Goal: Find contact information: Find contact information

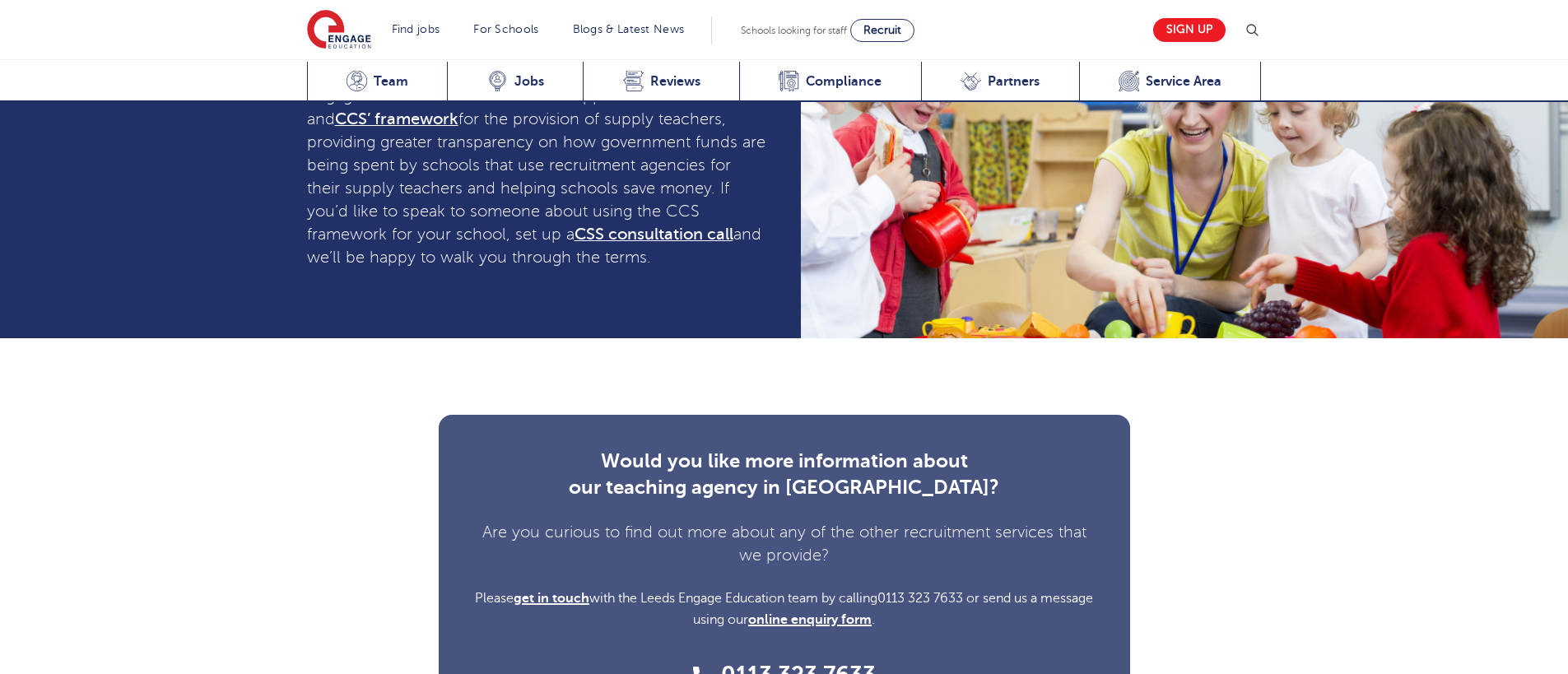
scroll to position [4460, 0]
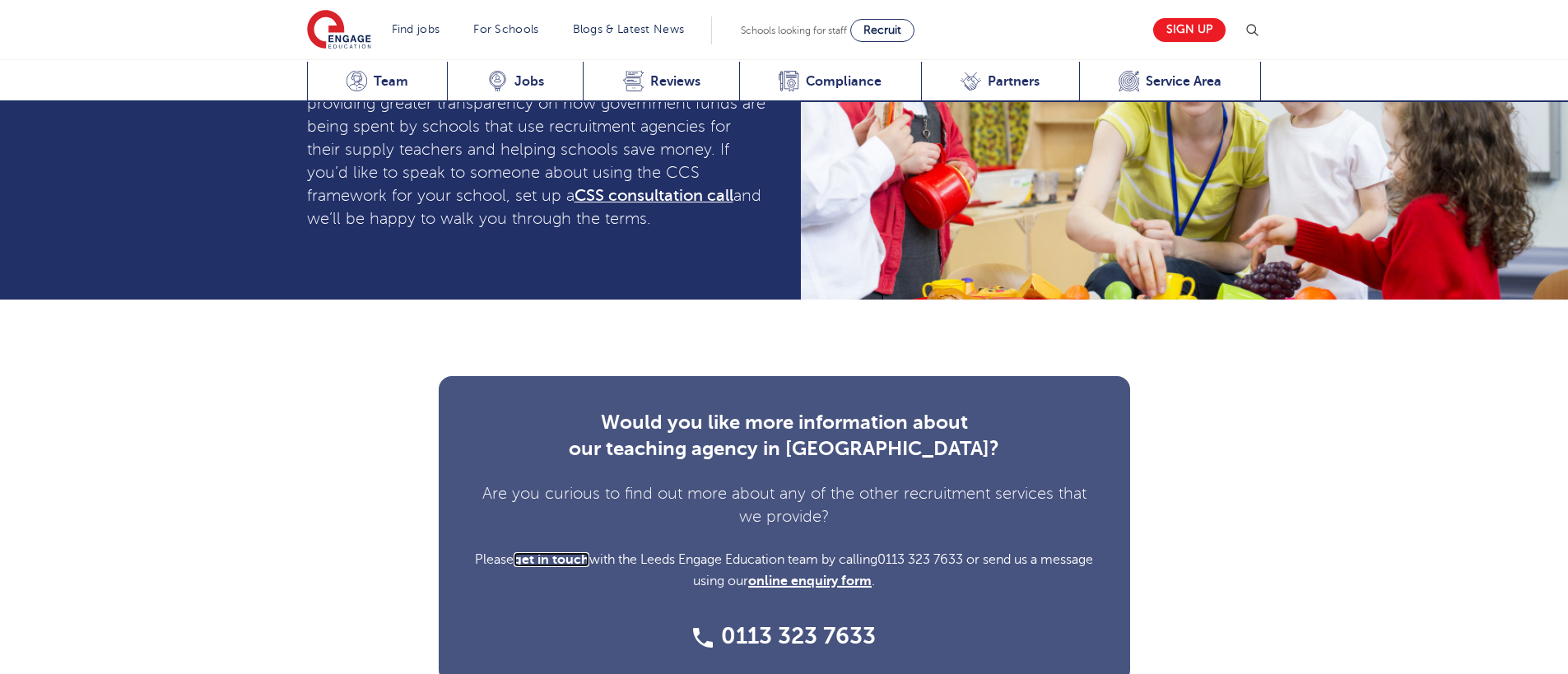
click at [590, 553] on span "get in touch" at bounding box center [551, 559] width 75 height 15
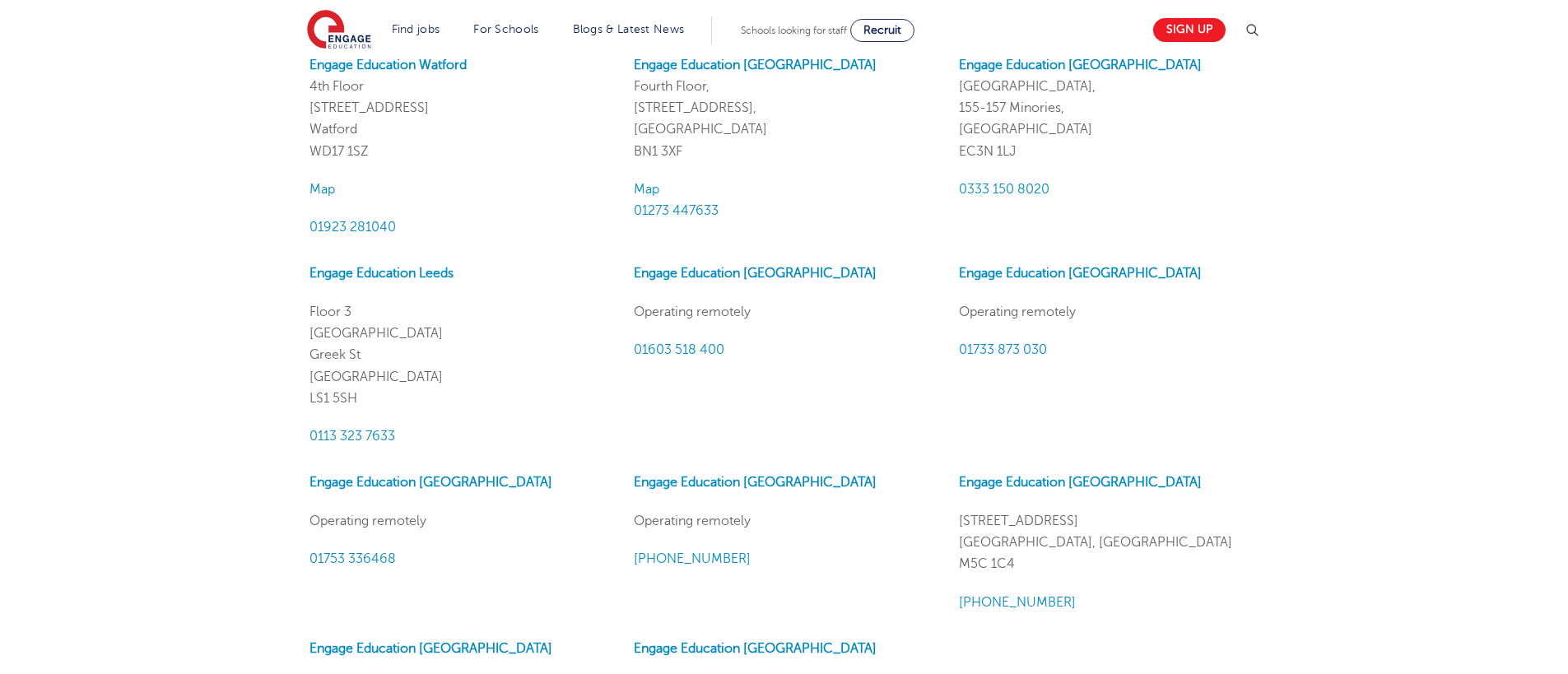
scroll to position [1177, 0]
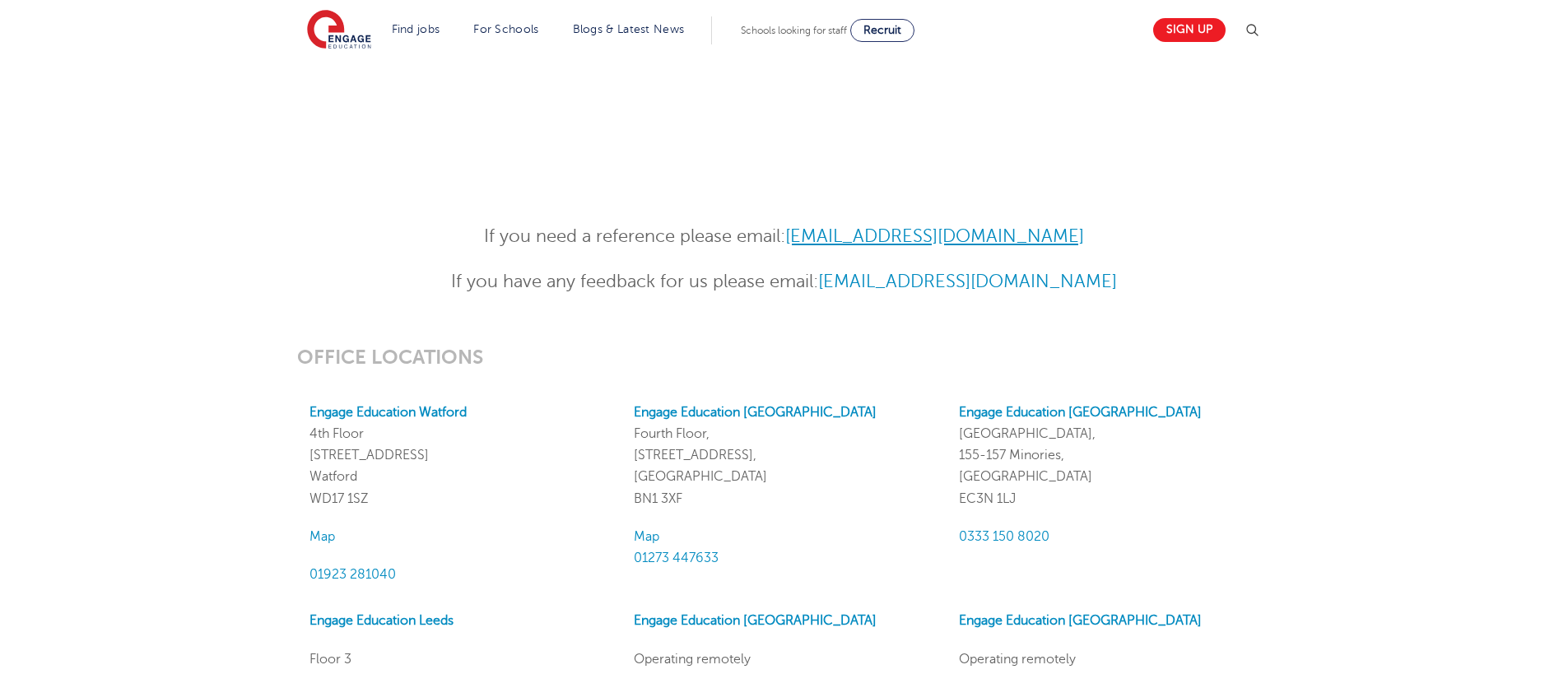
drag, startPoint x: 1009, startPoint y: 239, endPoint x: 795, endPoint y: 235, distance: 214.0
click at [795, 235] on p "If you need a reference please email: [EMAIL_ADDRESS][DOMAIN_NAME]" at bounding box center [784, 236] width 807 height 29
copy link "[EMAIL_ADDRESS][DOMAIN_NAME]"
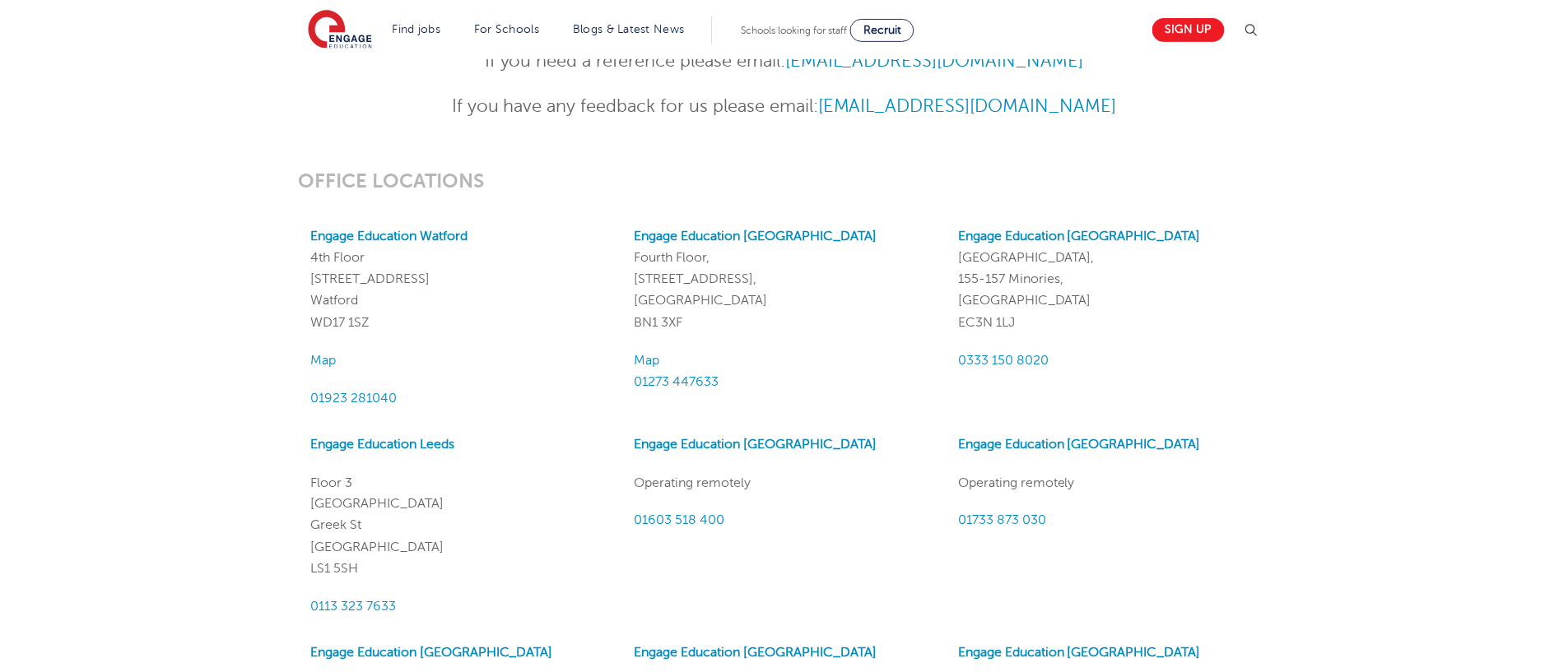
scroll to position [1383, 0]
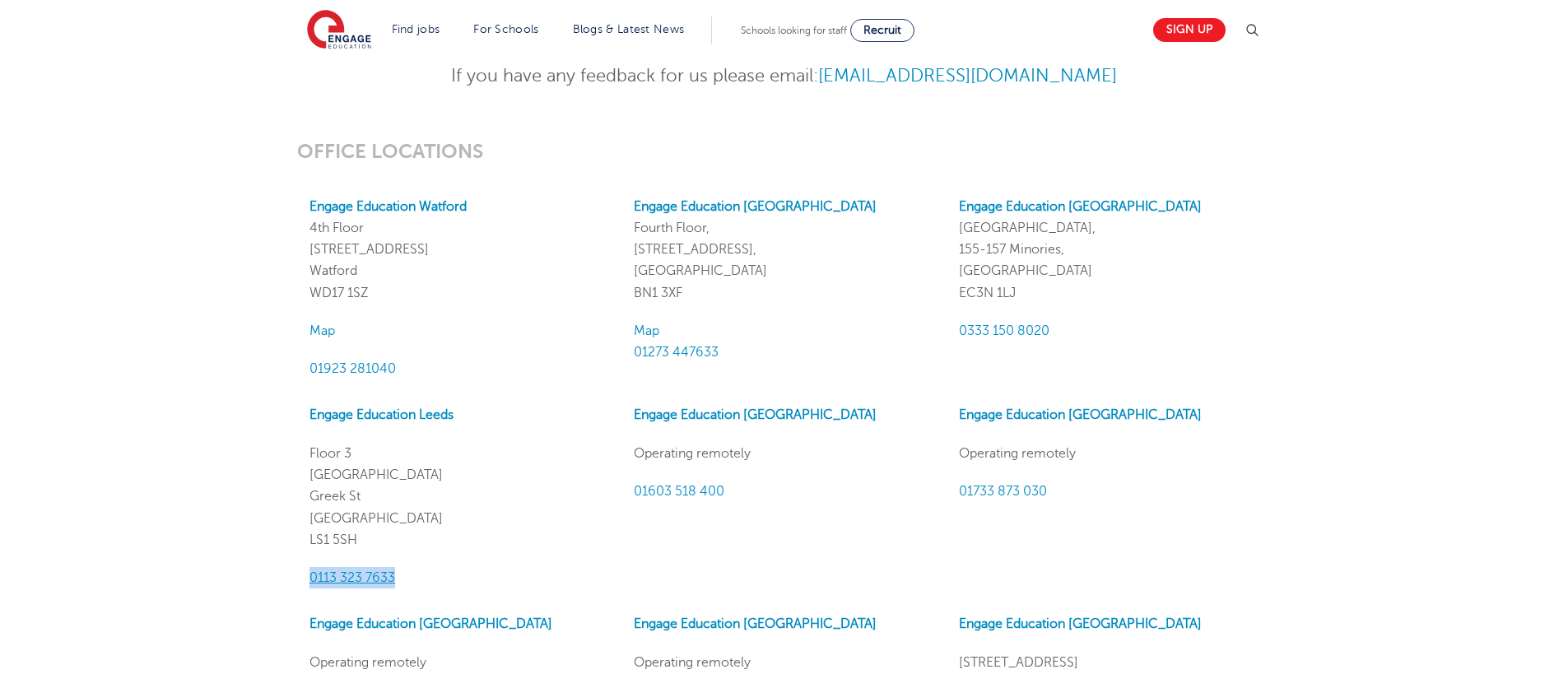
drag, startPoint x: 404, startPoint y: 581, endPoint x: 310, endPoint y: 579, distance: 94.0
click at [310, 579] on p "0113 323 7633" at bounding box center [459, 578] width 299 height 22
copy span "0113 323 7633"
drag, startPoint x: 385, startPoint y: 547, endPoint x: 303, endPoint y: 460, distance: 119.6
click at [303, 460] on div "Engage Education Leeds [STREET_ADDRESS] 0113 323 7633" at bounding box center [460, 496] width 324 height 185
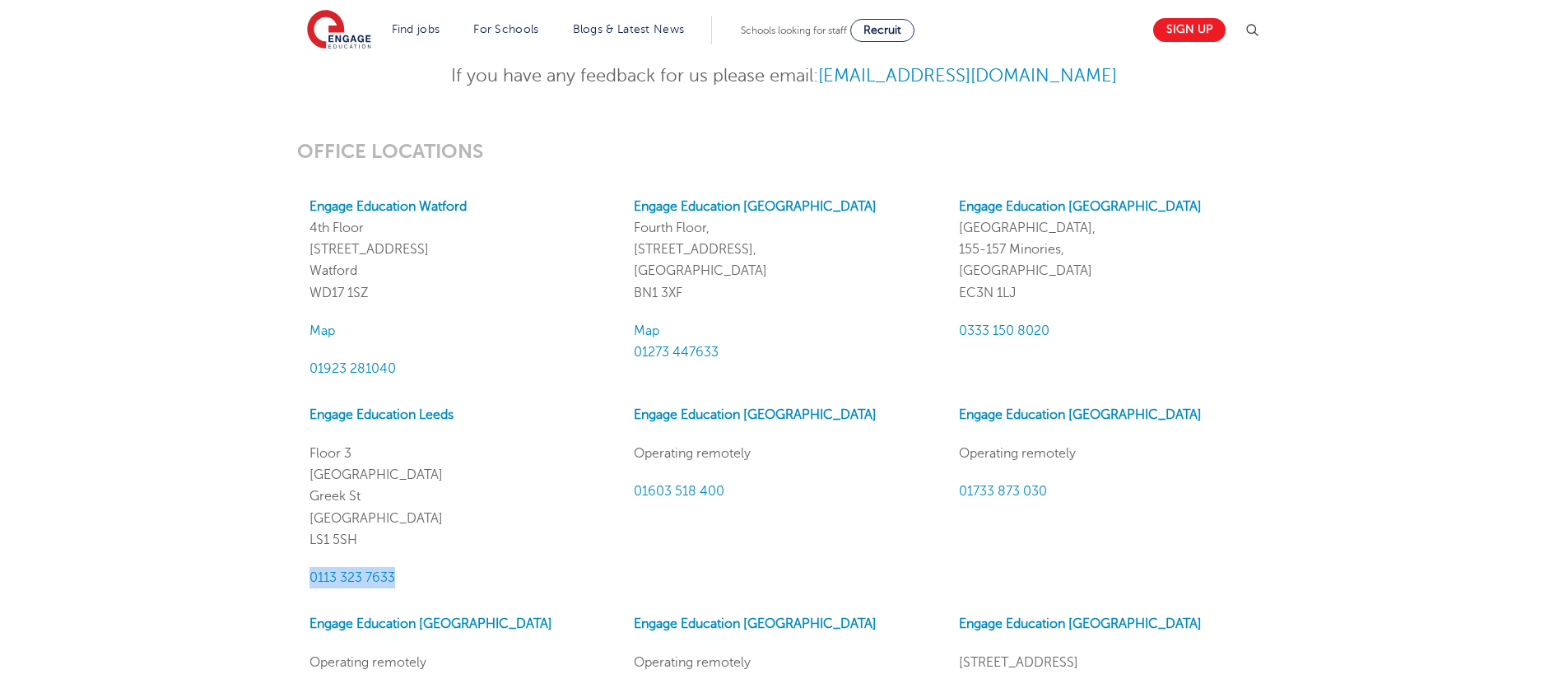
copy p "[STREET_ADDRESS]"
